Goal: Information Seeking & Learning: Understand process/instructions

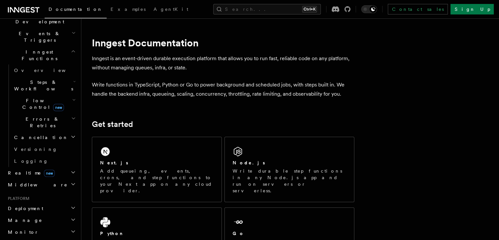
scroll to position [197, 0]
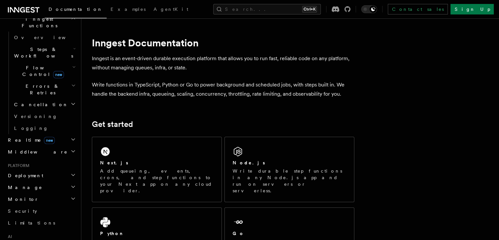
click at [71, 172] on icon "button" at bounding box center [73, 174] width 5 height 5
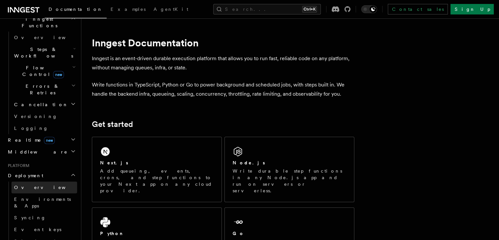
click at [55, 181] on link "Overview" at bounding box center [44, 187] width 66 height 12
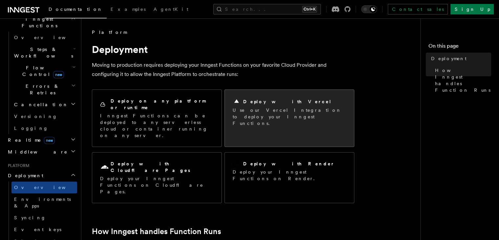
click at [266, 109] on p "Use our Vercel Integration to deploy your Inngest Functions." at bounding box center [290, 117] width 114 height 20
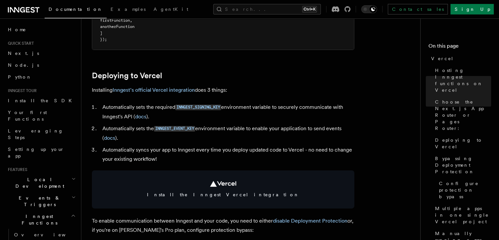
scroll to position [263, 0]
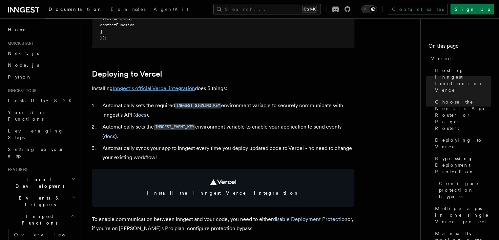
click at [158, 88] on link "Inngest's official Vercel integration" at bounding box center [154, 88] width 82 height 6
